Goal: Transaction & Acquisition: Download file/media

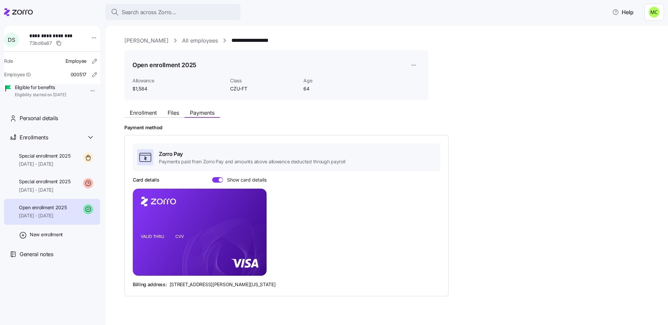
drag, startPoint x: 0, startPoint y: 0, endPoint x: 143, endPoint y: 38, distance: 148.2
click at [143, 38] on link "[PERSON_NAME]" at bounding box center [146, 40] width 44 height 8
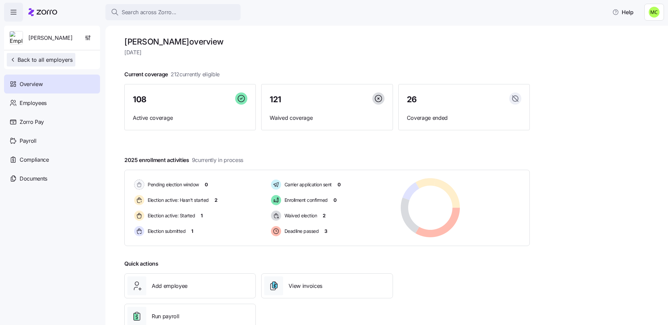
click at [44, 61] on span "Back to all employers" at bounding box center [40, 60] width 63 height 8
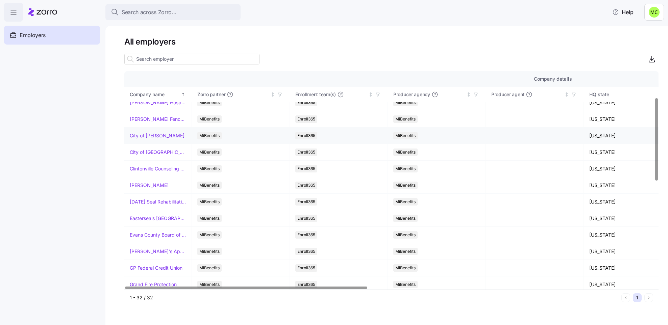
scroll to position [76, 0]
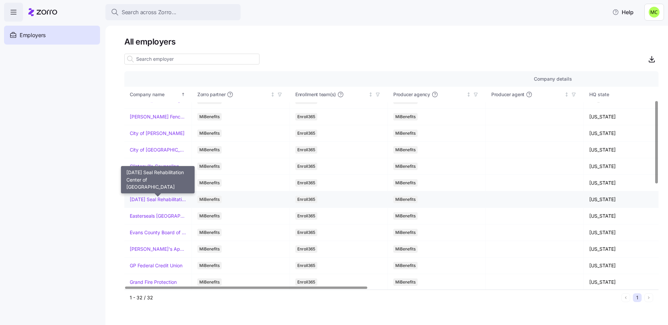
click at [139, 200] on link "[DATE] Seal Rehabilitation Center of [GEOGRAPHIC_DATA]" at bounding box center [158, 199] width 56 height 7
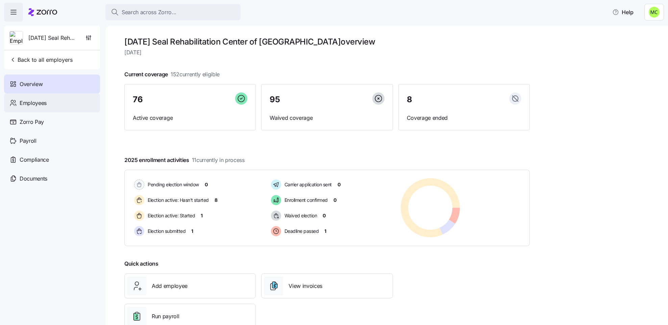
click at [43, 101] on span "Employees" at bounding box center [33, 103] width 27 height 8
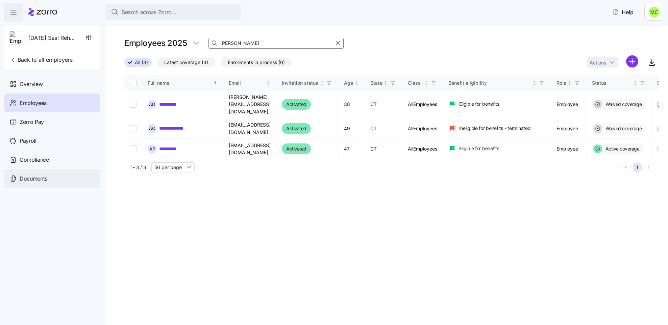
click at [42, 176] on span "Documents" at bounding box center [34, 179] width 28 height 8
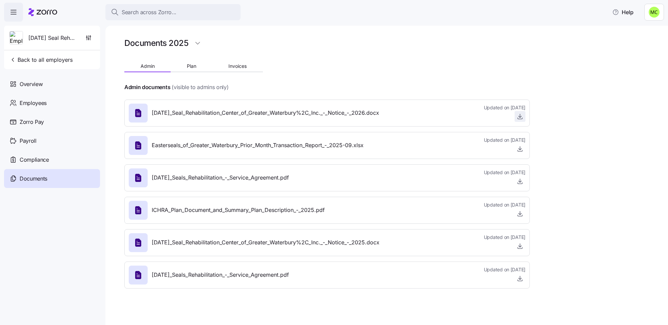
click at [520, 115] on icon "button" at bounding box center [520, 116] width 7 height 7
